Goal: Information Seeking & Learning: Learn about a topic

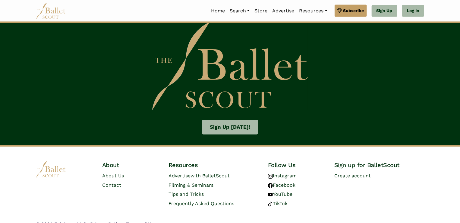
scroll to position [948, 0]
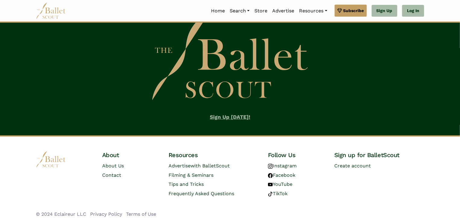
click at [234, 115] on link "Sign Up Today!" at bounding box center [230, 116] width 56 height 15
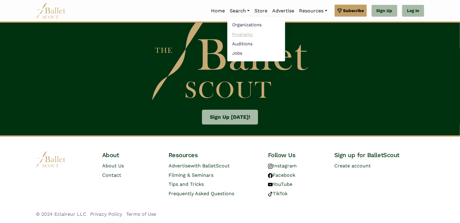
click at [240, 33] on link "Programs" at bounding box center [256, 34] width 58 height 9
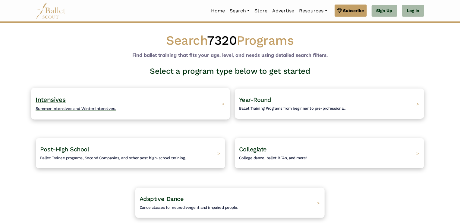
click at [80, 103] on h4 "Intensives Summer intensives and Winter intensives." at bounding box center [76, 103] width 81 height 17
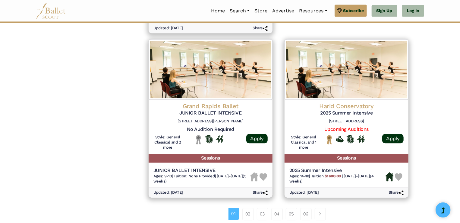
scroll to position [785, 0]
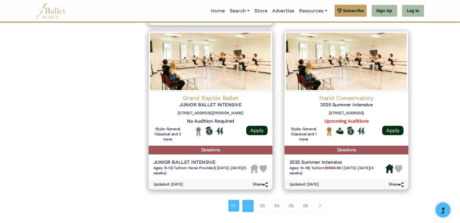
click at [248, 203] on link "02" at bounding box center [247, 205] width 11 height 12
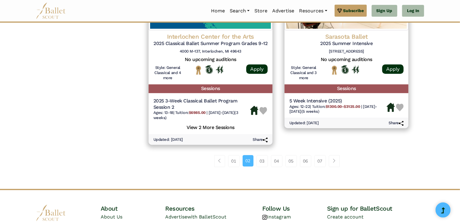
scroll to position [851, 0]
click at [265, 162] on link "03" at bounding box center [262, 161] width 11 height 12
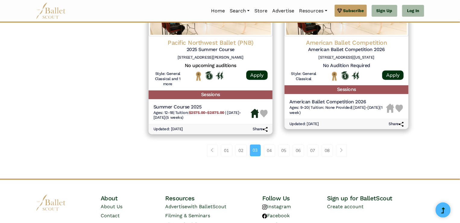
scroll to position [851, 0]
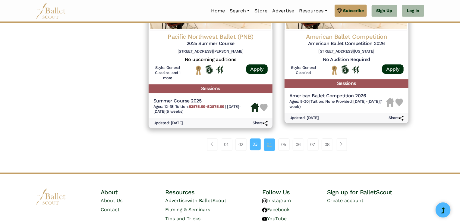
click at [270, 143] on link "04" at bounding box center [269, 144] width 11 height 12
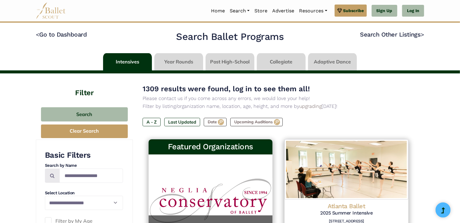
click at [270, 143] on div "Featured Organizations" at bounding box center [211, 146] width 124 height 15
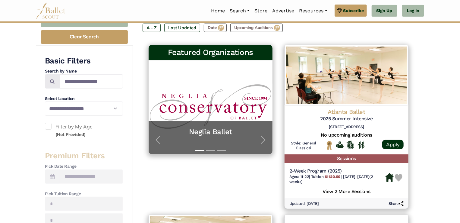
scroll to position [105, 0]
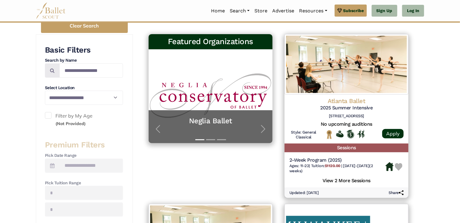
click at [52, 164] on icon at bounding box center [52, 165] width 5 height 5
